Goal: Entertainment & Leisure: Consume media (video, audio)

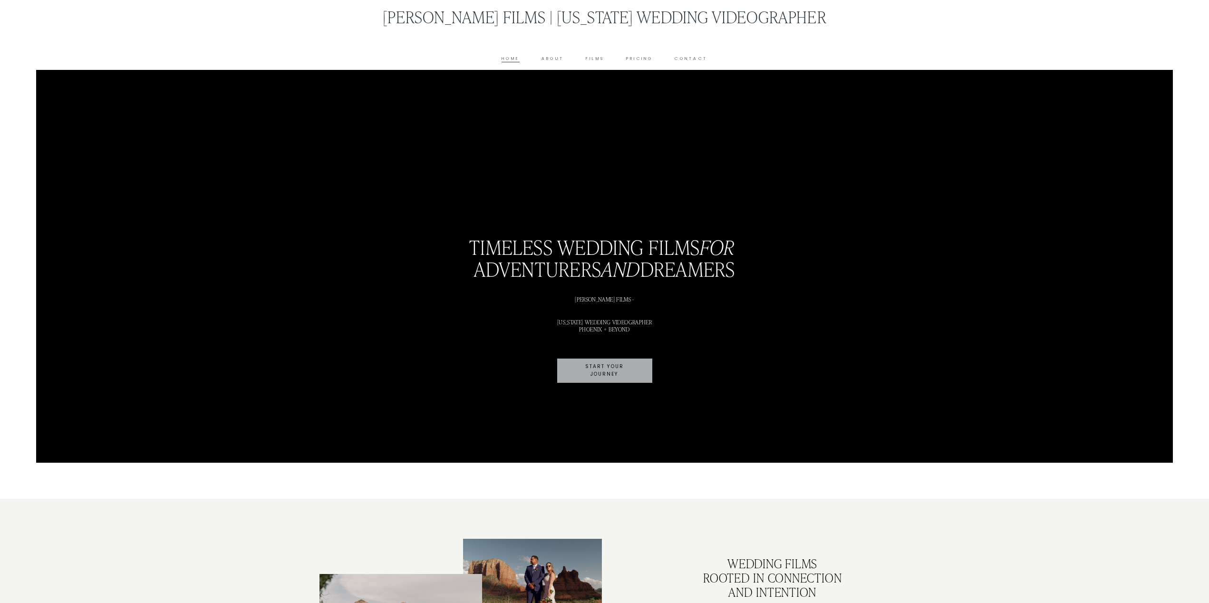
click at [599, 63] on div "Skip to Content J Nelson Films | Arizona Wedding Videographer Home About Films …" at bounding box center [604, 35] width 1209 height 70
click at [595, 57] on link "Films" at bounding box center [595, 58] width 19 height 7
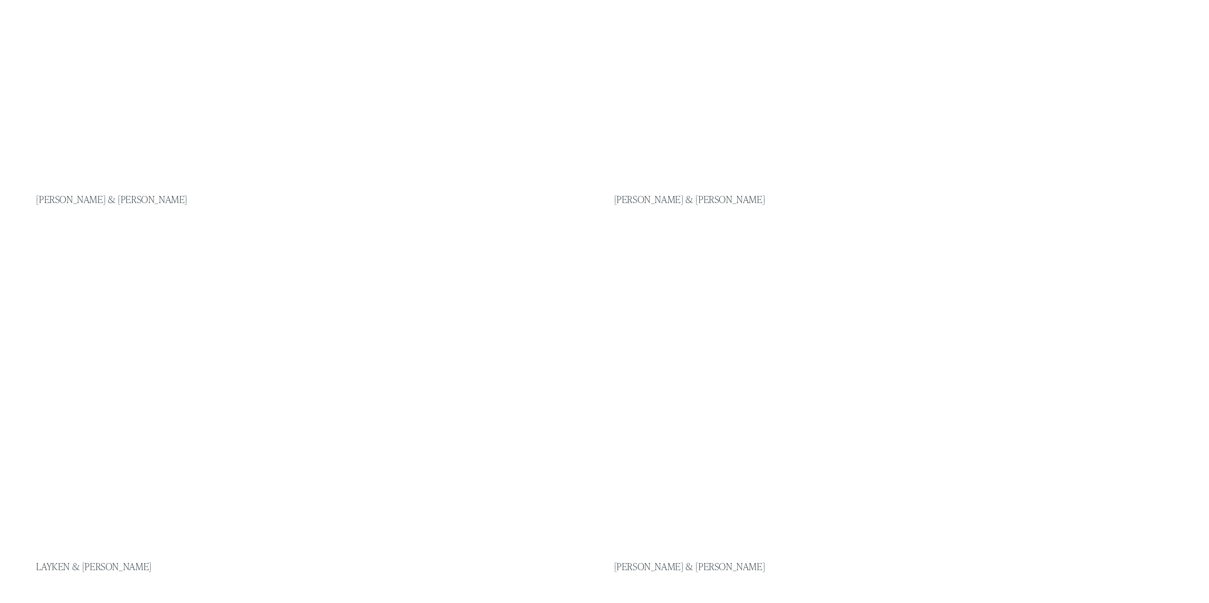
scroll to position [1236, 0]
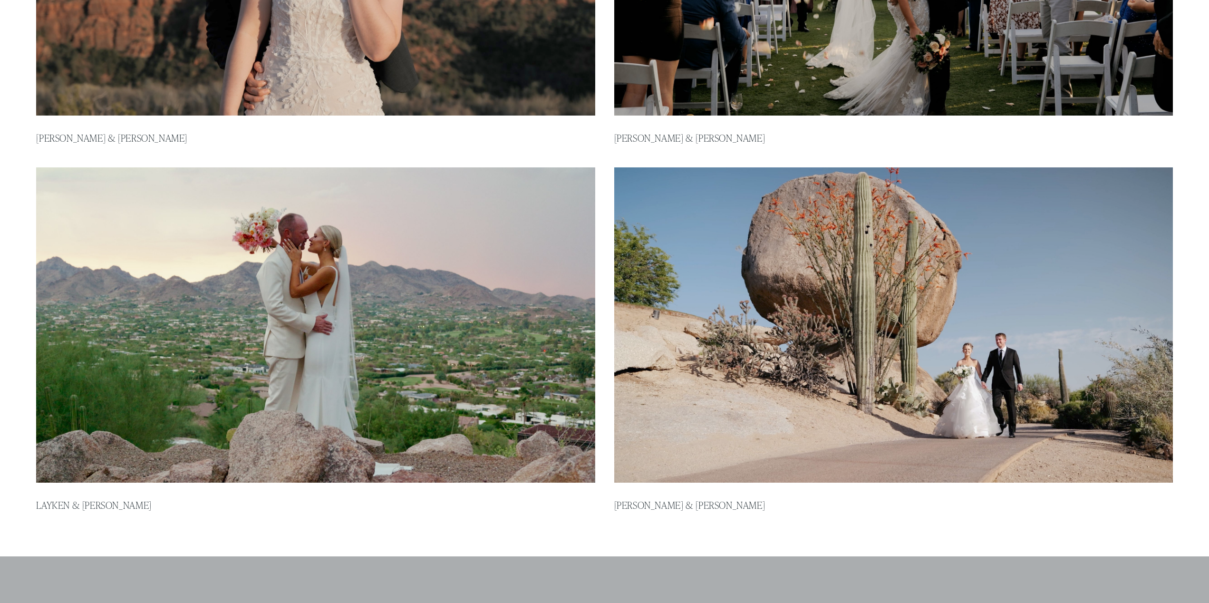
click at [793, 377] on img at bounding box center [893, 325] width 564 height 318
type input "****"
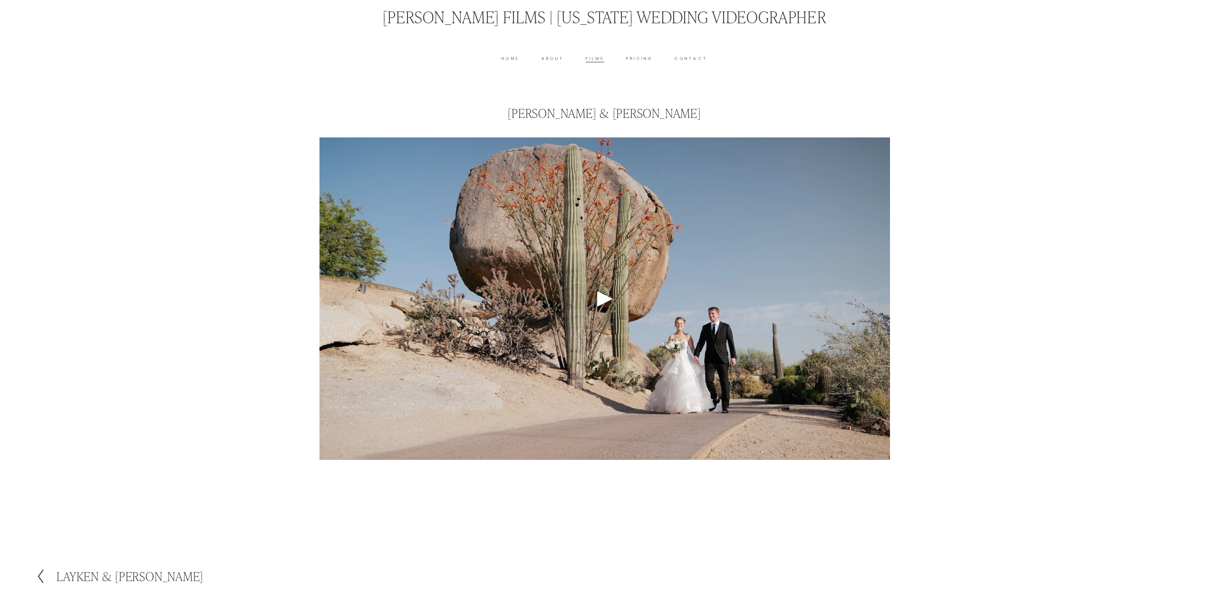
click at [609, 300] on div "Play" at bounding box center [604, 298] width 23 height 23
